Goal: Task Accomplishment & Management: Manage account settings

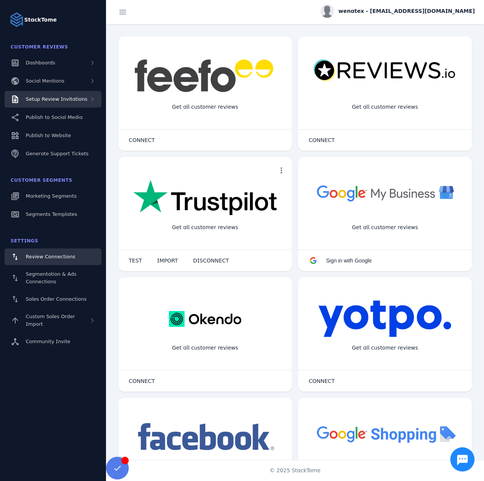
click at [57, 100] on span "Setup Review Invitations" at bounding box center [57, 99] width 62 height 6
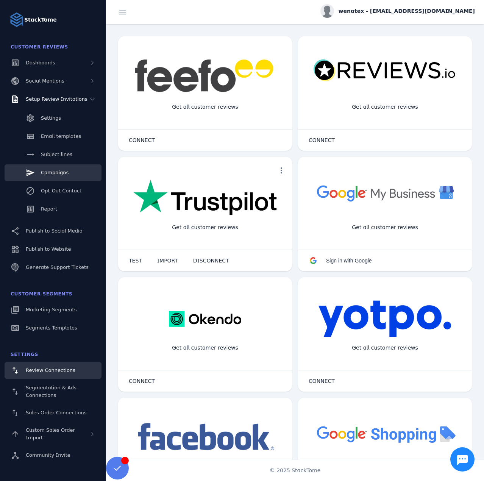
click at [59, 168] on link "Campaigns" at bounding box center [53, 172] width 97 height 17
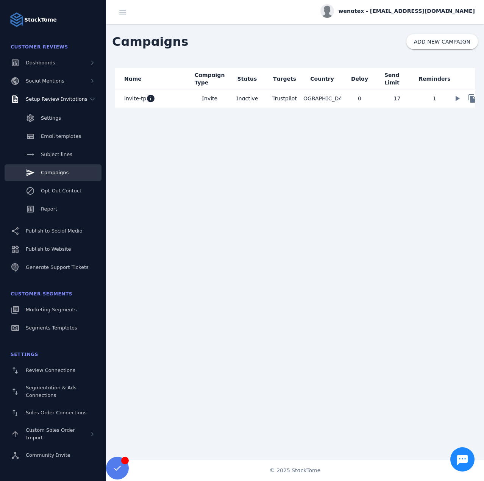
click at [168, 97] on mat-cell "invite-tp info" at bounding box center [153, 98] width 76 height 18
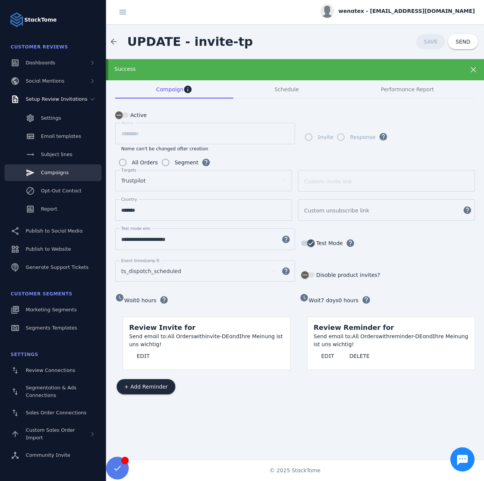
click at [146, 76] on div "Success" at bounding box center [295, 69] width 378 height 21
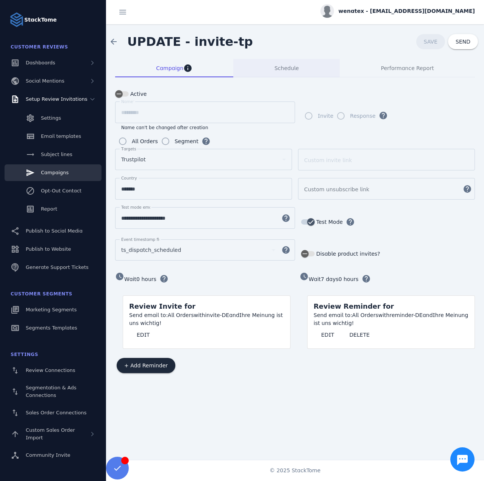
click at [288, 68] on span "Schedule" at bounding box center [287, 68] width 24 height 5
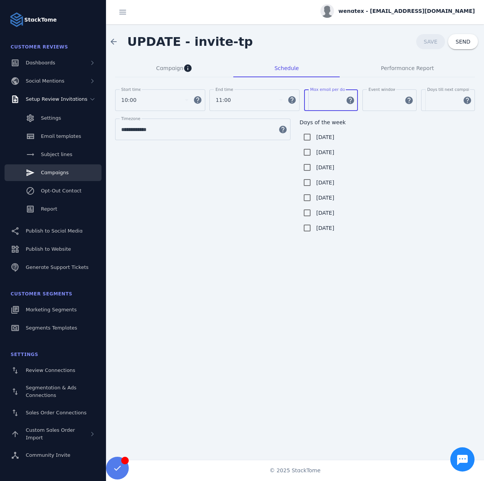
drag, startPoint x: 325, startPoint y: 102, endPoint x: 302, endPoint y: 101, distance: 23.5
click at [302, 101] on div "Start time 10:00 help End time 11:00 help [PERSON_NAME] email per day ** help E…" at bounding box center [295, 103] width 360 height 29
type input "**"
click at [155, 73] on div "Campaign info" at bounding box center [174, 68] width 118 height 18
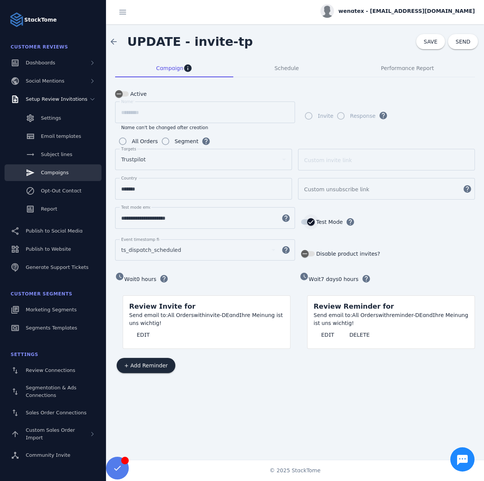
click at [311, 221] on icon "button" at bounding box center [311, 222] width 7 height 7
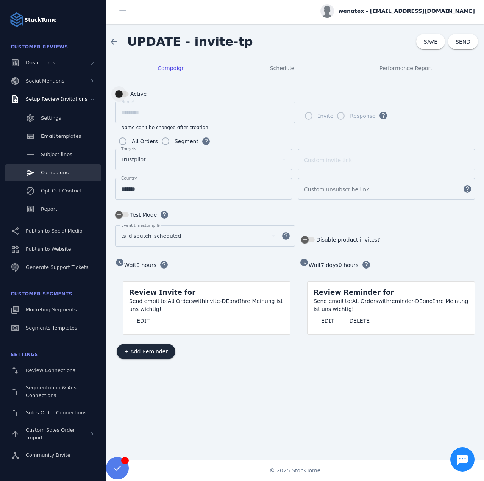
click at [121, 94] on icon "button" at bounding box center [119, 94] width 7 height 7
click at [288, 73] on span "Schedule" at bounding box center [282, 68] width 24 height 18
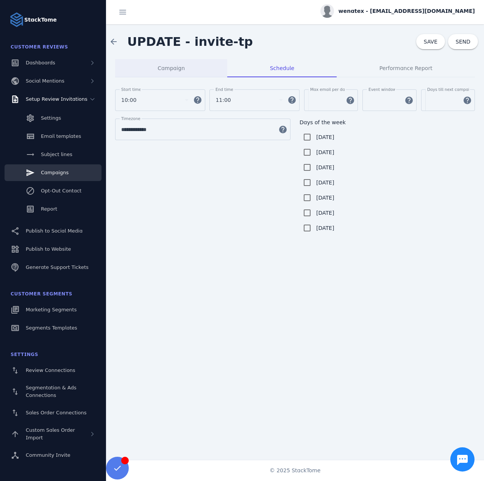
drag, startPoint x: 160, startPoint y: 74, endPoint x: 164, endPoint y: 74, distance: 4.6
click at [160, 74] on span "Campaign" at bounding box center [171, 68] width 27 height 18
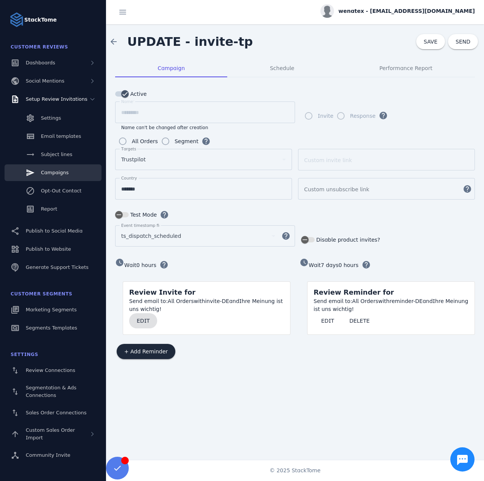
click at [138, 318] on span "EDIT" at bounding box center [143, 320] width 13 height 5
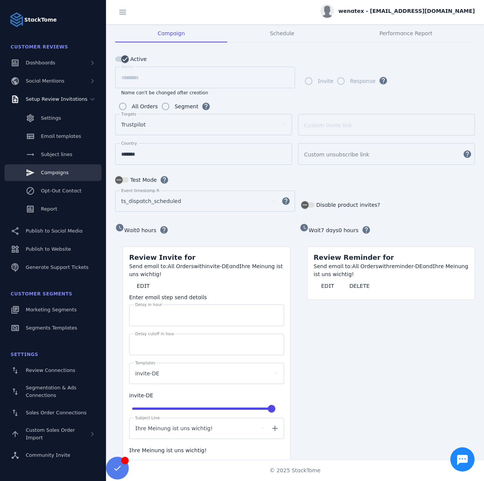
scroll to position [38, 0]
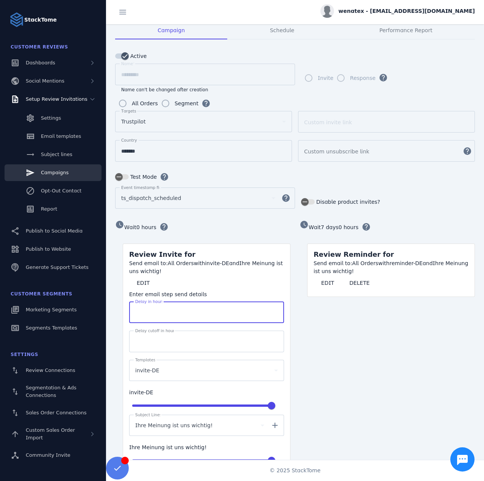
drag, startPoint x: 142, startPoint y: 310, endPoint x: 134, endPoint y: 311, distance: 8.0
click at [134, 311] on div "Delay in hours *" at bounding box center [206, 313] width 155 height 22
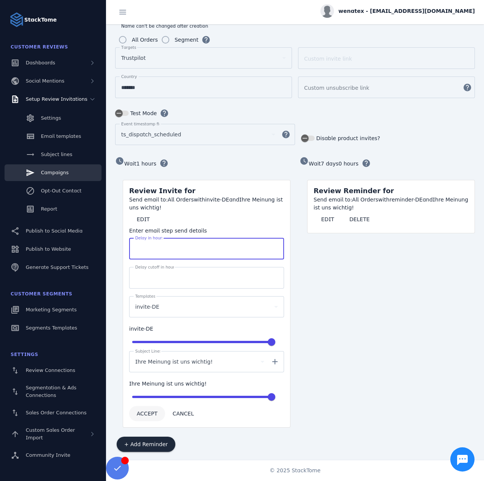
type input "*"
click at [142, 411] on span "ACCEPT" at bounding box center [147, 413] width 21 height 5
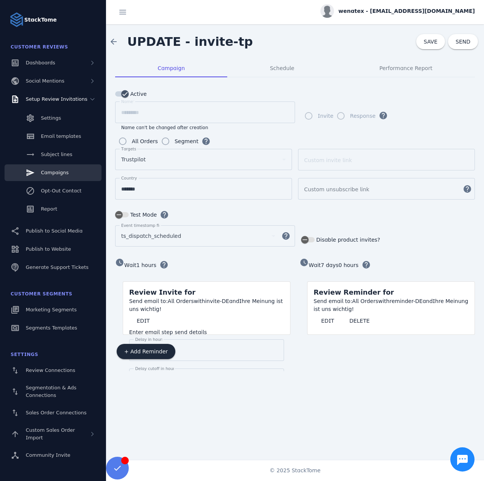
scroll to position [0, 0]
click at [426, 45] on span at bounding box center [430, 42] width 29 height 18
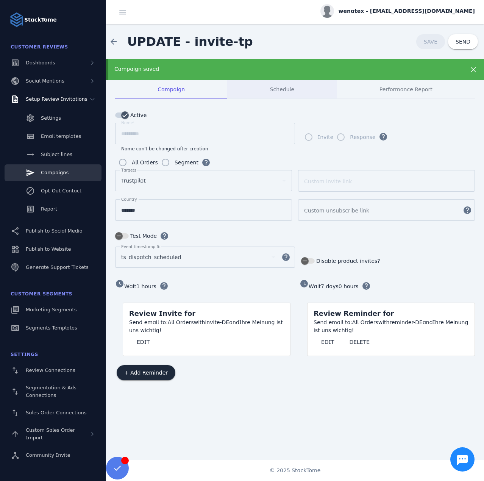
click at [284, 88] on span "Schedule" at bounding box center [282, 89] width 24 height 5
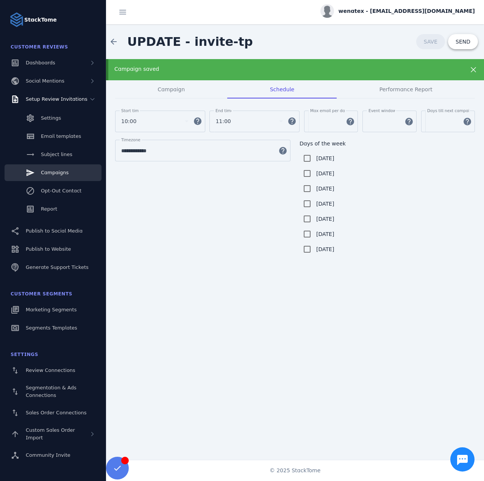
drag, startPoint x: 461, startPoint y: 44, endPoint x: 457, endPoint y: 40, distance: 5.4
click at [461, 43] on span "SEND" at bounding box center [463, 41] width 15 height 5
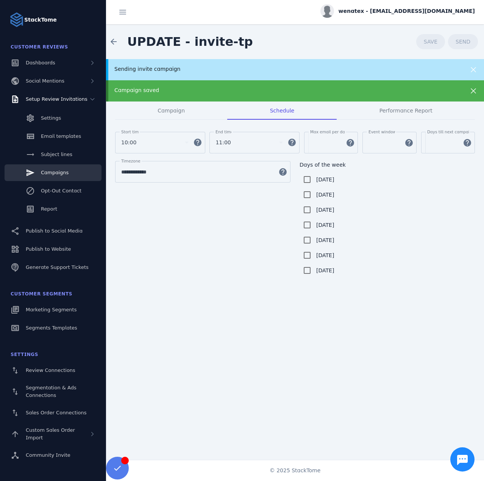
click at [355, 67] on div "Sending invite campaign" at bounding box center [277, 69] width 327 height 8
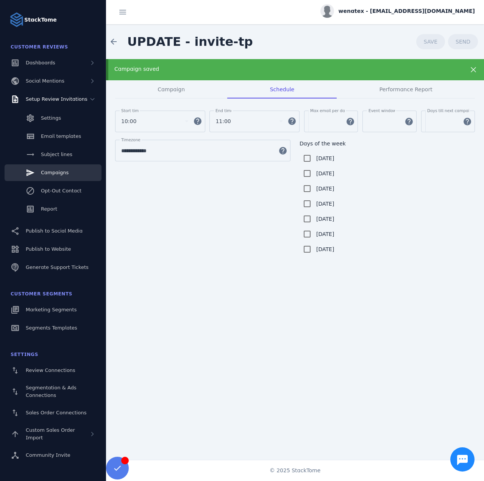
click at [355, 67] on div "Campaign saved" at bounding box center [277, 69] width 327 height 8
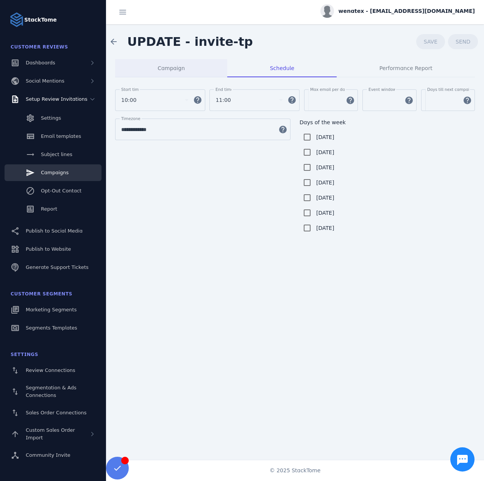
click at [171, 70] on span "Campaign" at bounding box center [171, 68] width 27 height 5
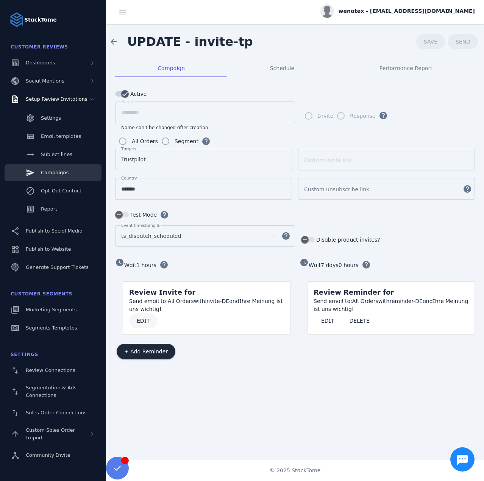
click at [147, 312] on span at bounding box center [143, 321] width 28 height 18
click at [152, 320] on span at bounding box center [143, 321] width 28 height 18
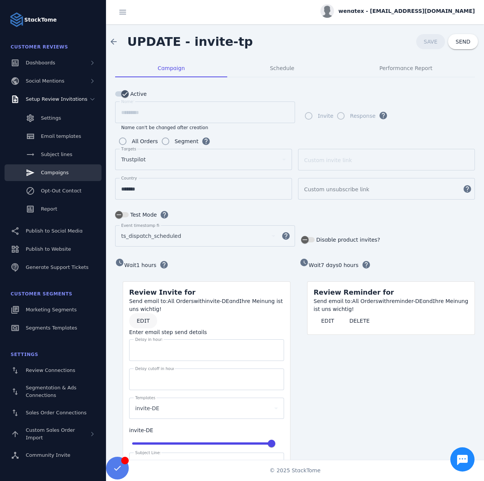
click at [152, 320] on span at bounding box center [143, 321] width 28 height 18
click at [277, 69] on span "Schedule" at bounding box center [282, 68] width 24 height 5
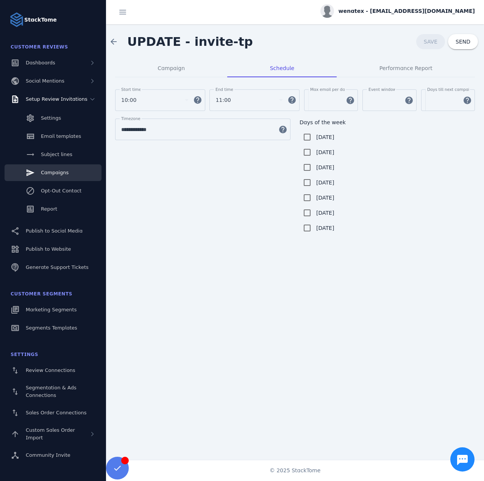
click at [410, 17] on div "wenatex - [EMAIL_ADDRESS][DOMAIN_NAME]" at bounding box center [398, 11] width 155 height 14
click at [447, 72] on span "Sign out" at bounding box center [451, 73] width 22 height 9
